Goal: Task Accomplishment & Management: Manage account settings

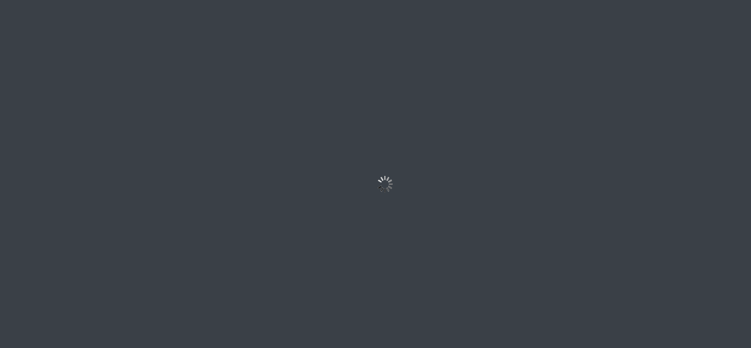
click at [401, 346] on div "LOGIN Email address Password LOGIN Please wait..." at bounding box center [375, 174] width 751 height 348
click at [480, 180] on div "LOGIN Email address Password LOGIN Please wait..." at bounding box center [375, 174] width 751 height 348
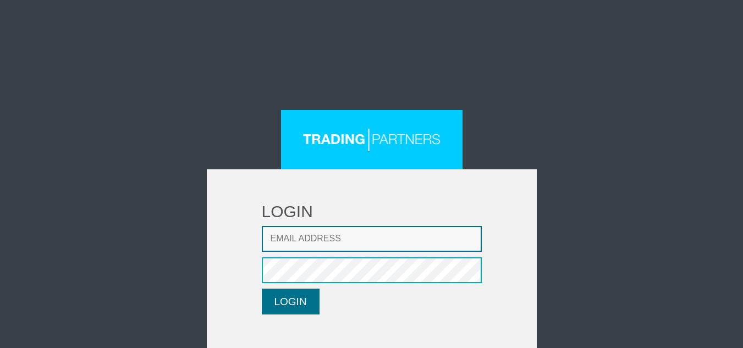
type input "[EMAIL_ADDRESS][DOMAIN_NAME]"
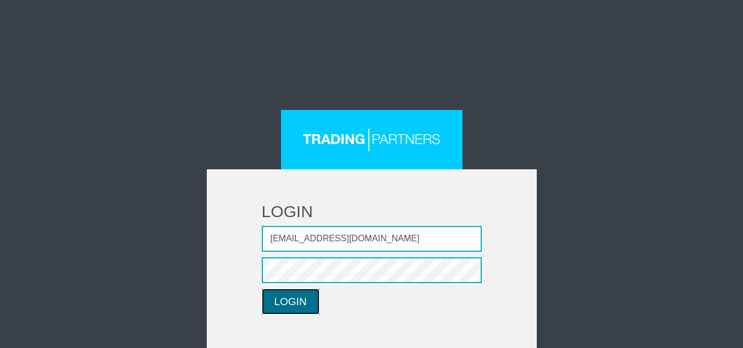
click at [302, 298] on button "LOGIN" at bounding box center [291, 302] width 58 height 26
click at [302, 307] on button "LOGIN" at bounding box center [291, 302] width 58 height 26
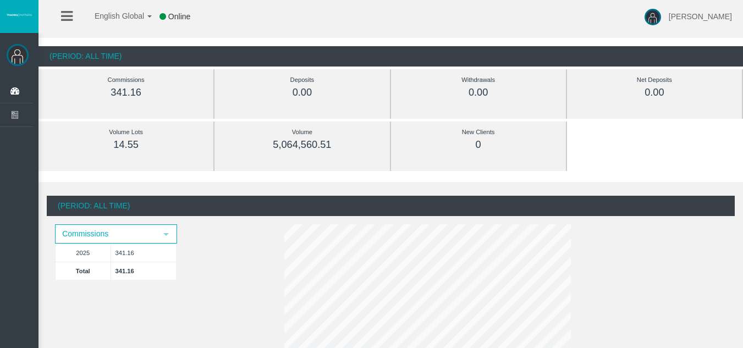
scroll to position [165, 0]
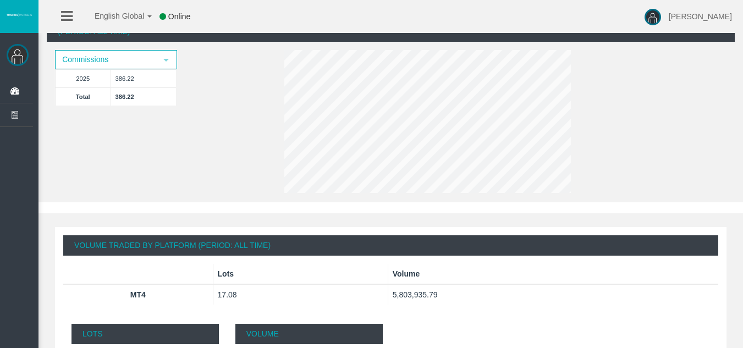
scroll to position [188, 0]
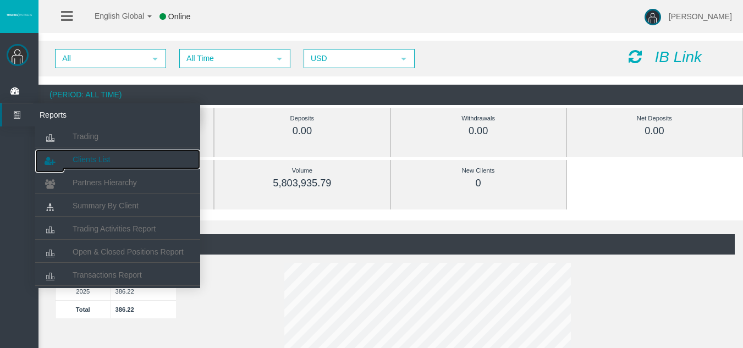
click at [118, 159] on link "Clients List" at bounding box center [117, 160] width 165 height 20
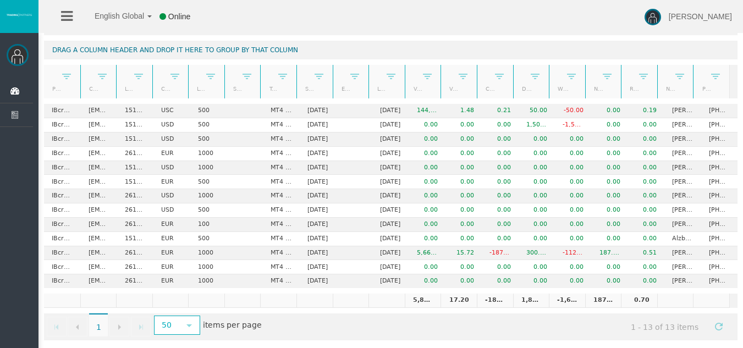
scroll to position [62, 0]
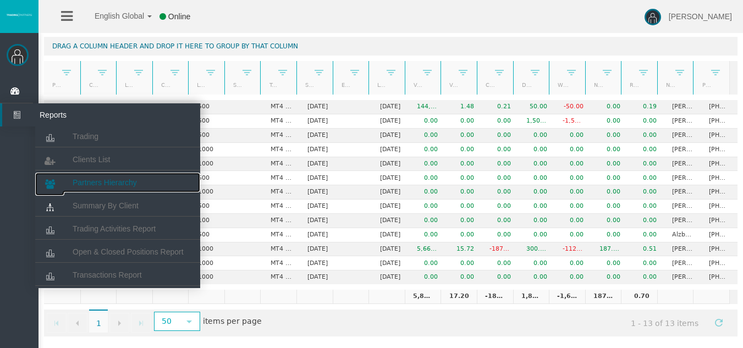
click at [109, 178] on span "Partners Hierarchy" at bounding box center [105, 182] width 64 height 9
